Goal: Navigation & Orientation: Go to known website

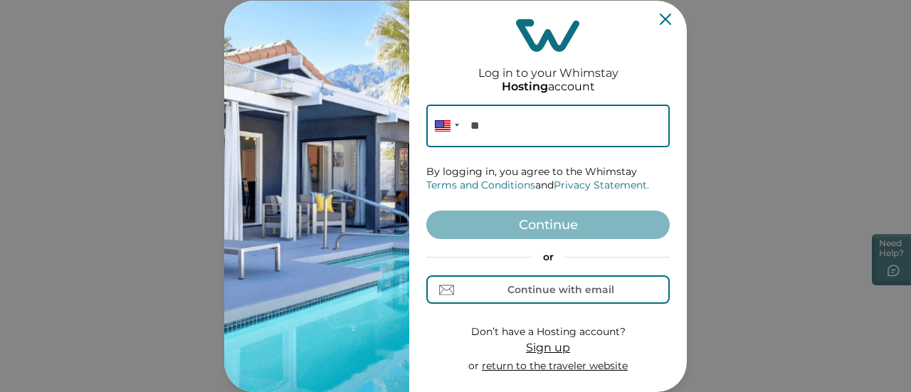
click at [557, 372] on link "return to the traveler website" at bounding box center [555, 366] width 146 height 13
